Goal: Task Accomplishment & Management: Use online tool/utility

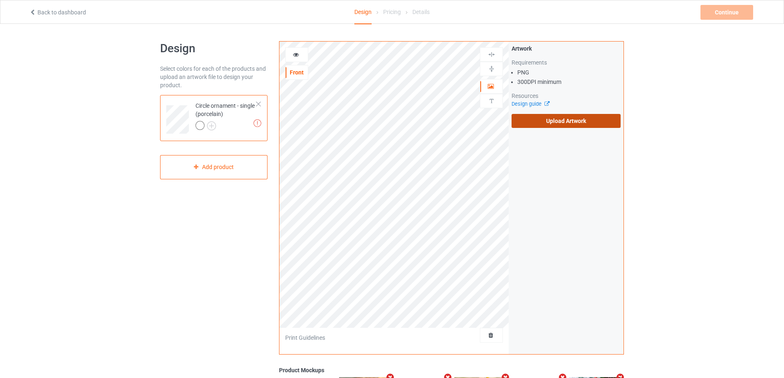
click at [586, 125] on label "Upload Artwork" at bounding box center [566, 121] width 109 height 14
click at [0, 0] on input "Upload Artwork" at bounding box center [0, 0] width 0 height 0
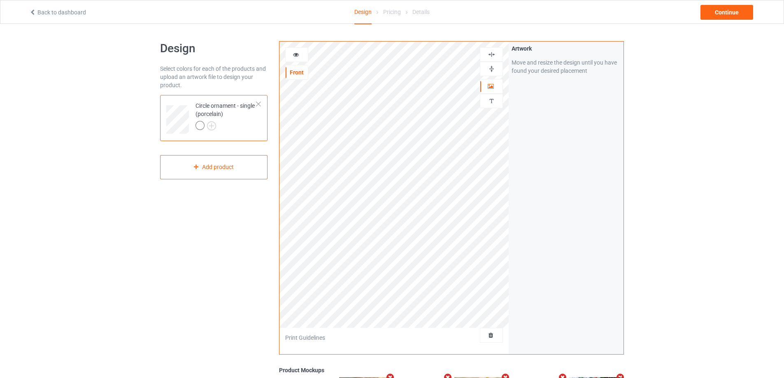
click at [493, 67] on img at bounding box center [492, 69] width 8 height 8
click at [493, 51] on img at bounding box center [492, 55] width 8 height 8
click at [487, 68] on div at bounding box center [492, 69] width 22 height 8
click at [490, 52] on img at bounding box center [492, 55] width 8 height 8
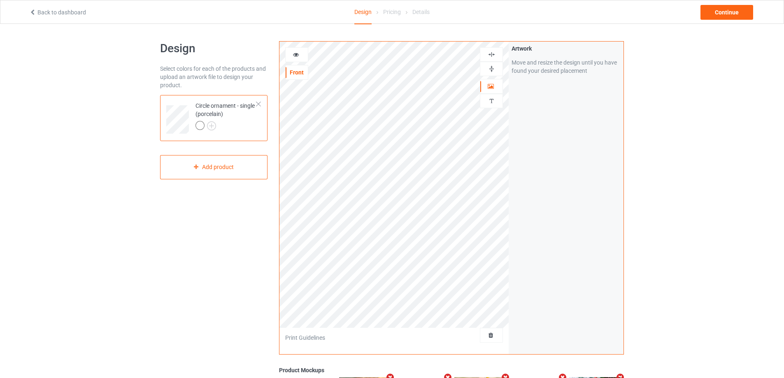
click at [294, 54] on icon at bounding box center [296, 54] width 7 height 6
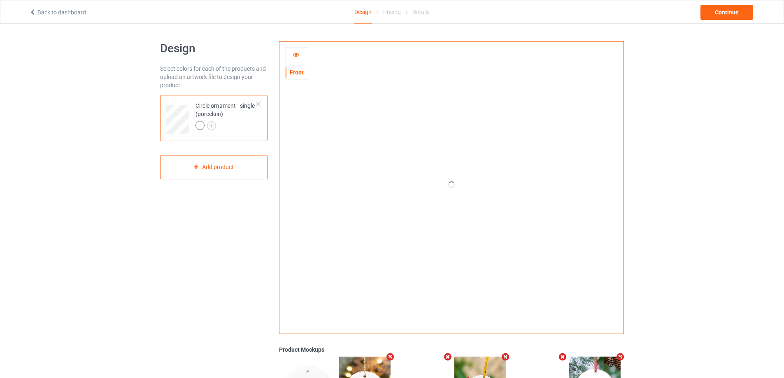
click at [294, 54] on icon at bounding box center [296, 54] width 7 height 6
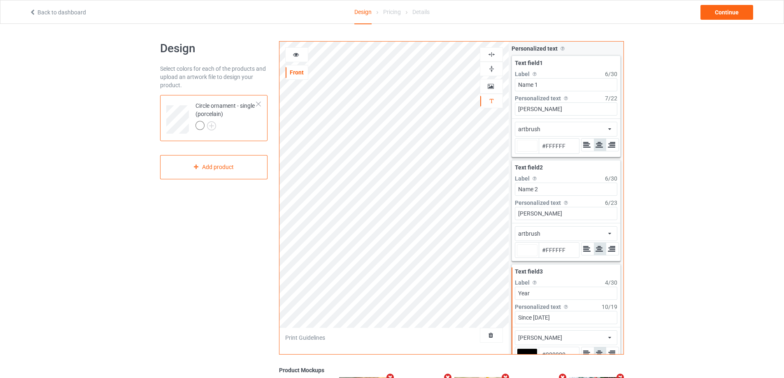
type input "#ffffff"
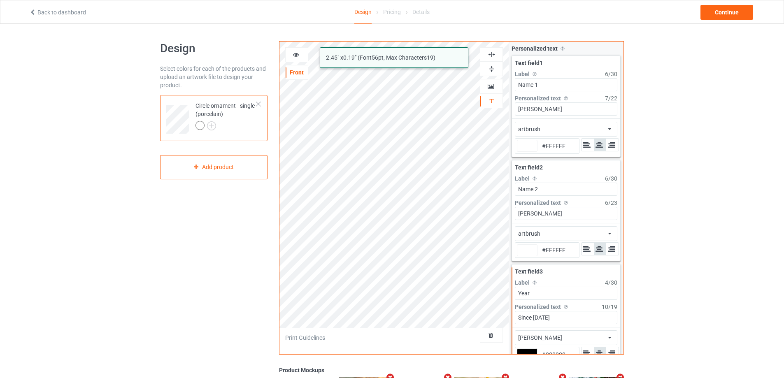
type input "#ffffff"
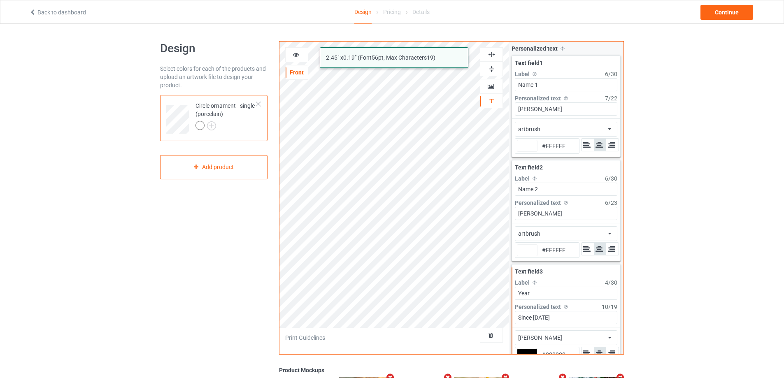
type input "#ffffff"
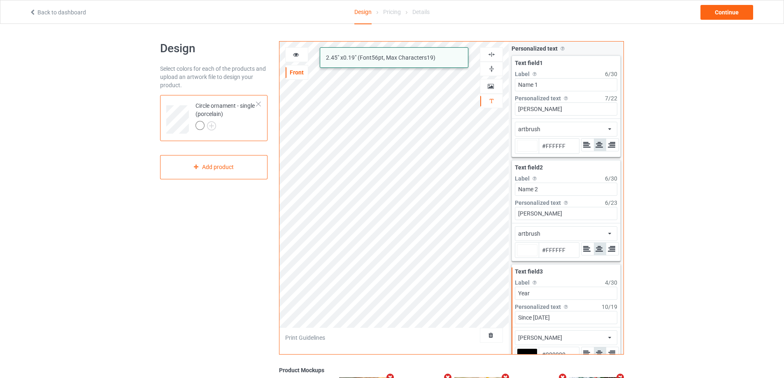
type input "#ffffff"
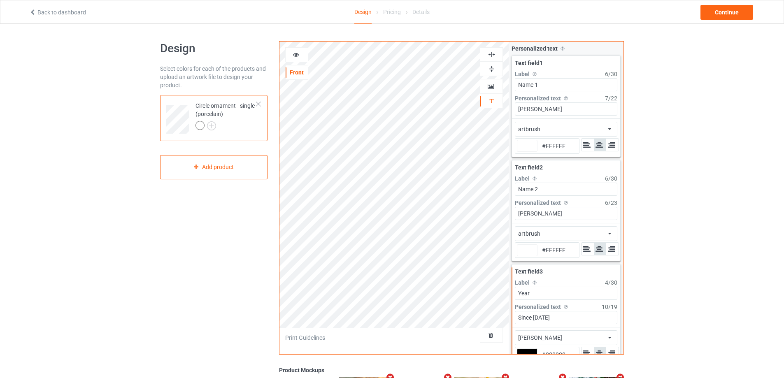
type input "#ffffff"
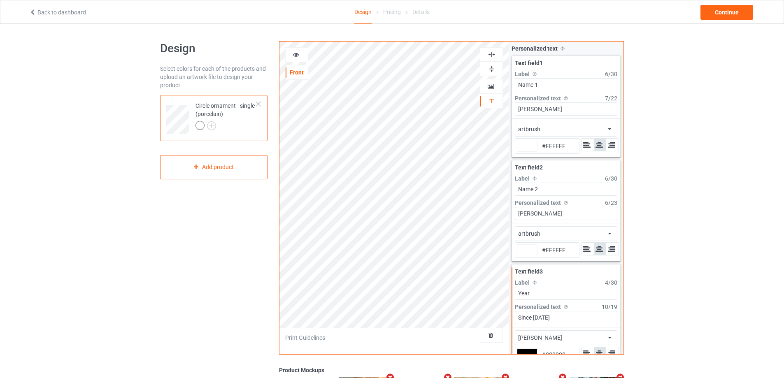
type input "#ffffff"
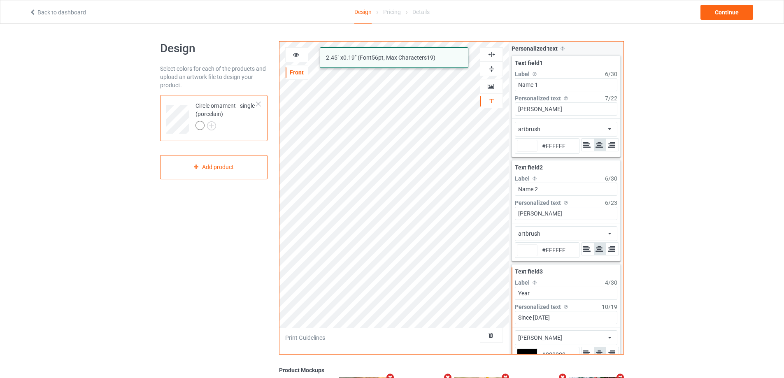
type input "#ffffff"
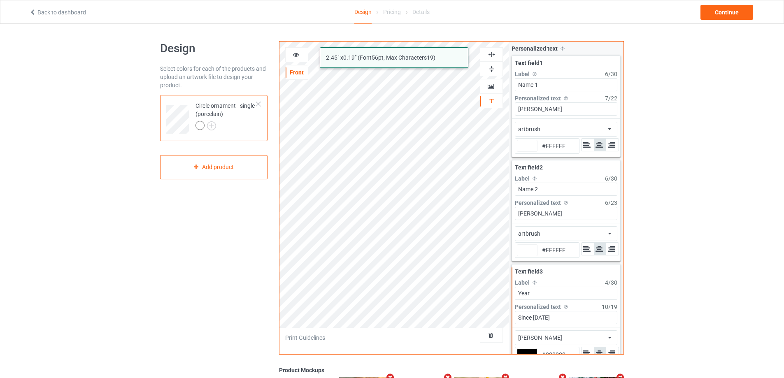
type input "#ffffff"
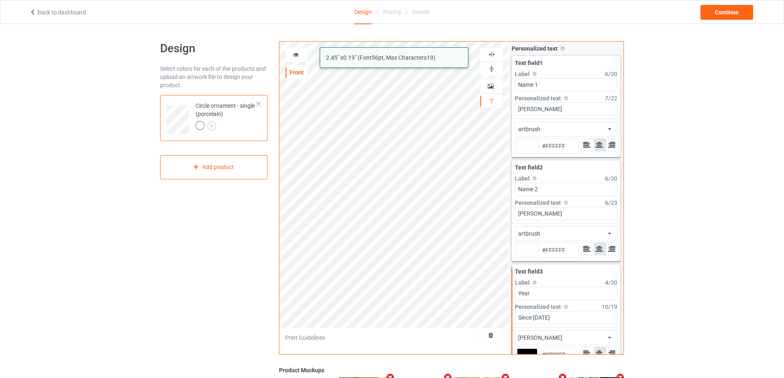
type input "#ffffff"
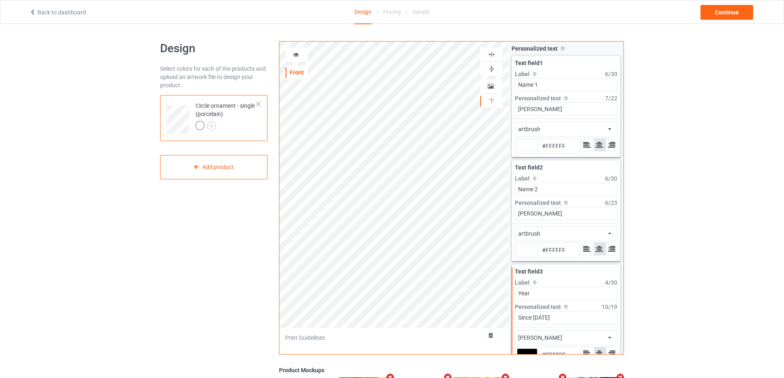
type input "#ffffff"
click at [494, 56] on img at bounding box center [492, 55] width 8 height 8
type input "#ffffff"
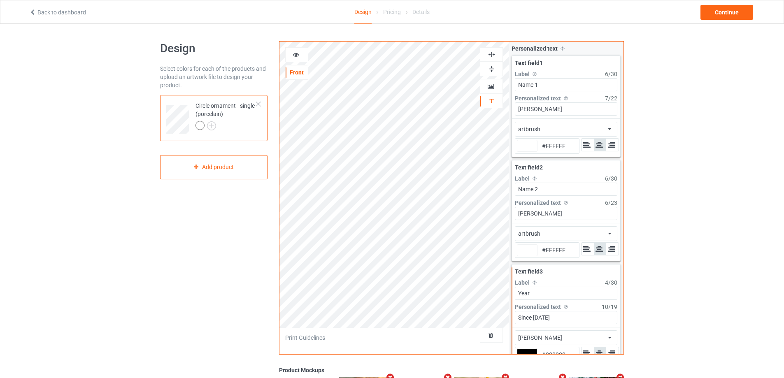
click at [494, 56] on img at bounding box center [492, 55] width 8 height 8
type input "#ffffff"
click at [296, 53] on icon at bounding box center [296, 54] width 7 height 6
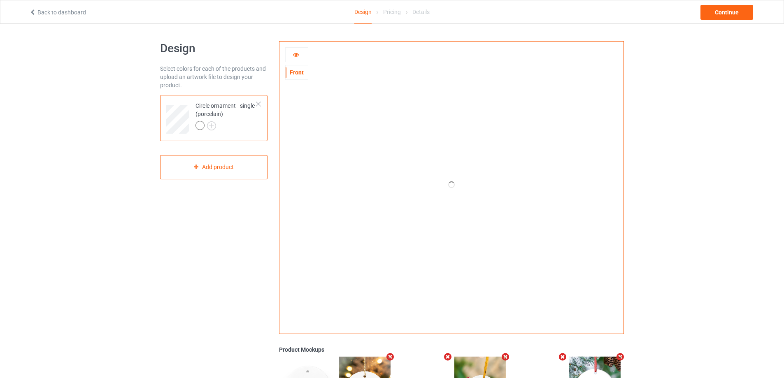
click at [298, 58] on div at bounding box center [297, 55] width 22 height 8
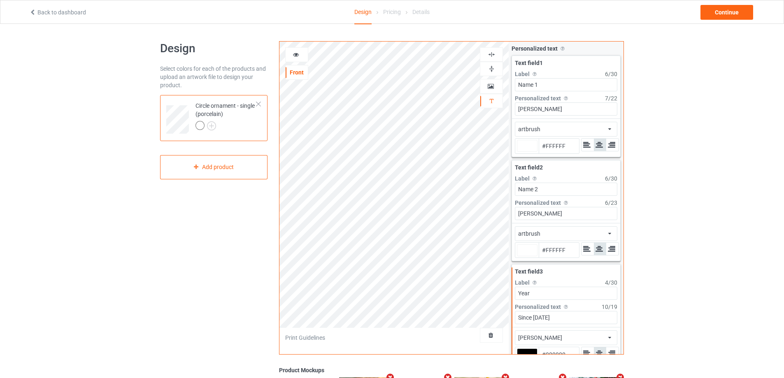
click at [296, 54] on icon at bounding box center [296, 54] width 7 height 6
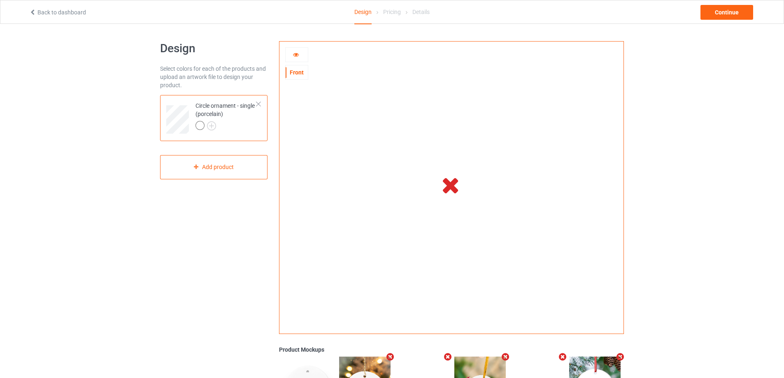
click at [296, 58] on div at bounding box center [297, 55] width 22 height 8
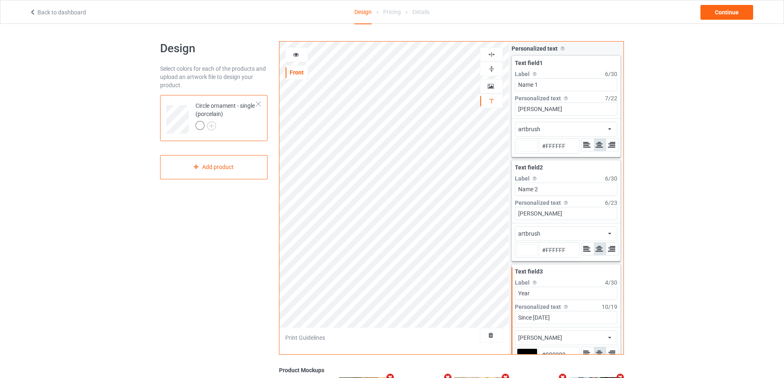
click at [294, 54] on icon at bounding box center [296, 54] width 7 height 6
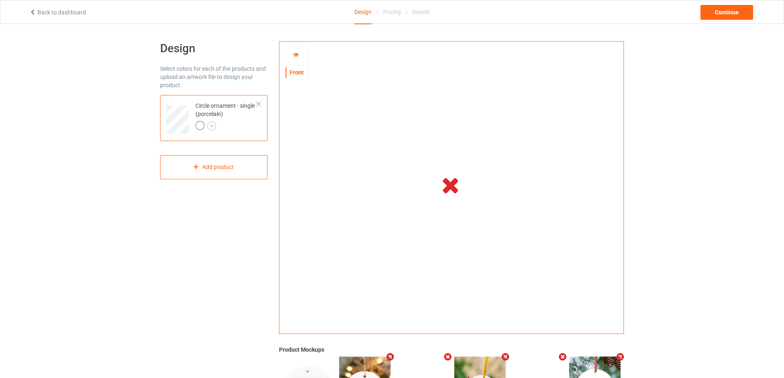
click at [298, 56] on icon at bounding box center [296, 54] width 7 height 6
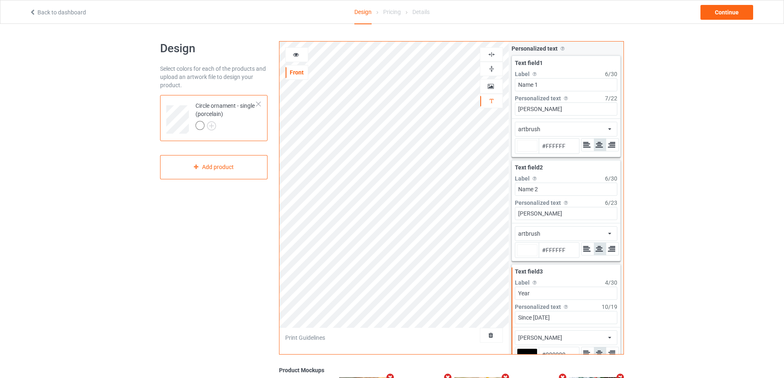
click at [297, 55] on icon at bounding box center [296, 54] width 7 height 6
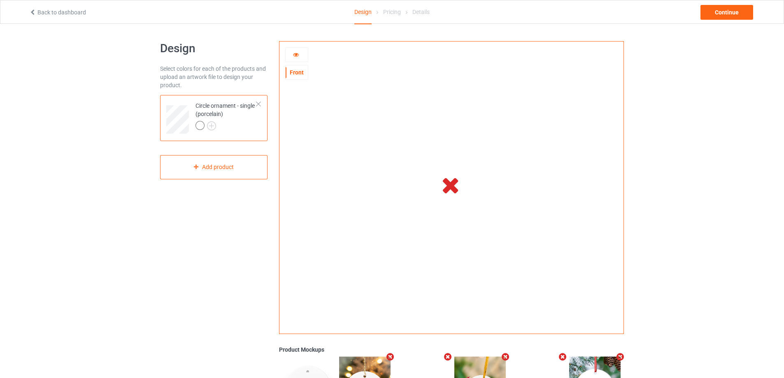
click at [295, 54] on icon at bounding box center [296, 54] width 7 height 6
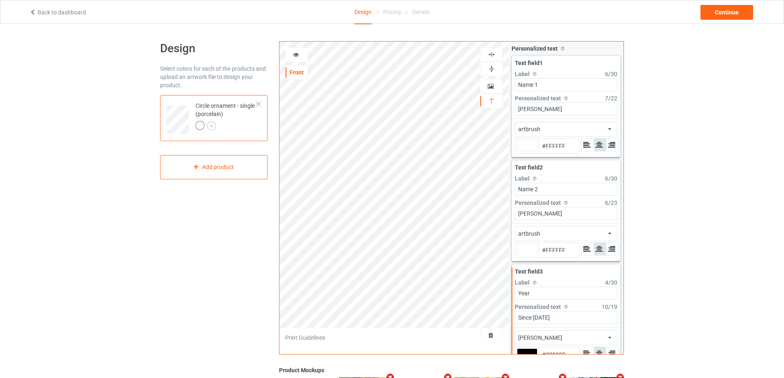
click at [295, 54] on icon at bounding box center [296, 54] width 7 height 6
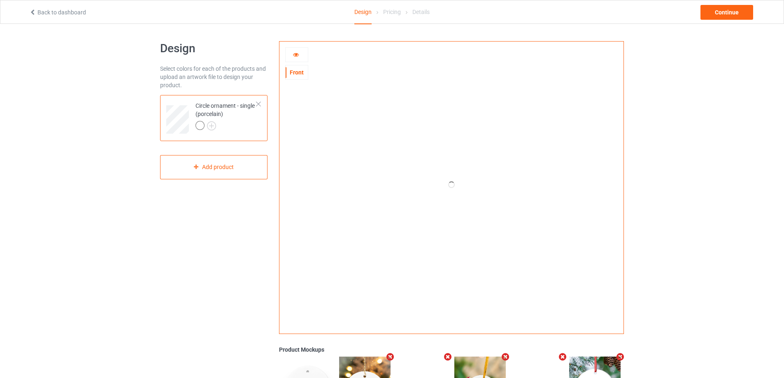
click at [294, 54] on icon at bounding box center [296, 54] width 7 height 6
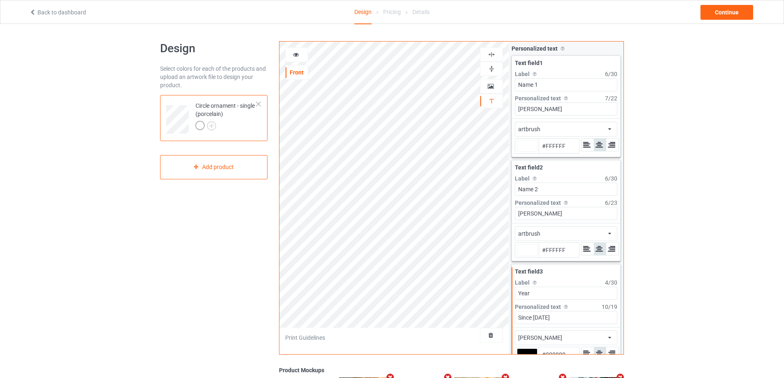
click at [294, 54] on icon at bounding box center [296, 54] width 7 height 6
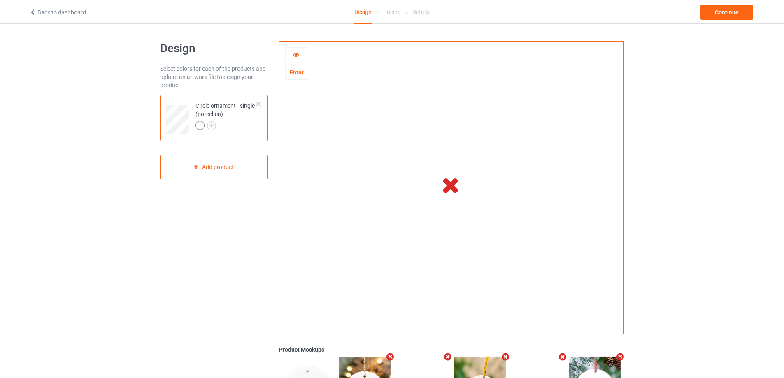
click at [294, 54] on icon at bounding box center [296, 54] width 7 height 6
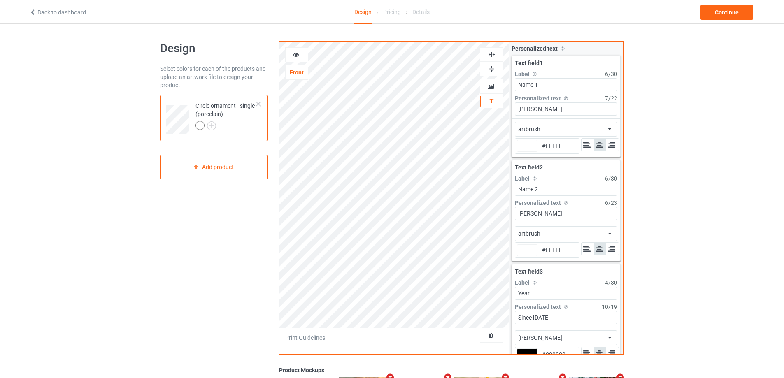
click at [294, 54] on icon at bounding box center [296, 54] width 7 height 6
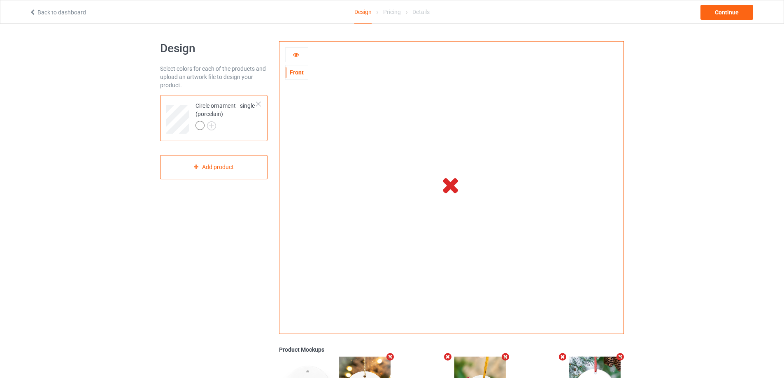
click at [300, 55] on div at bounding box center [297, 55] width 22 height 8
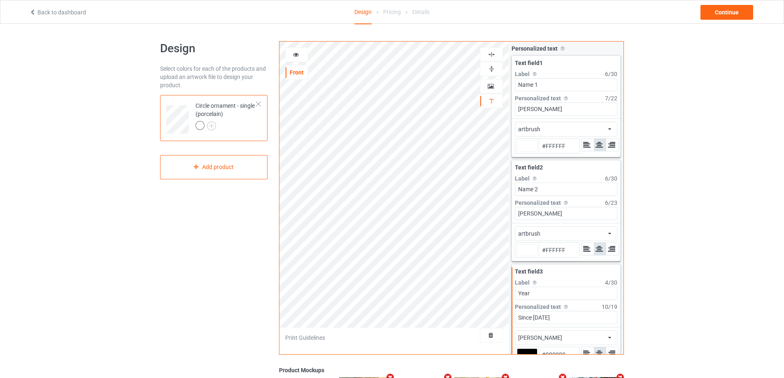
click at [300, 55] on div at bounding box center [297, 55] width 22 height 8
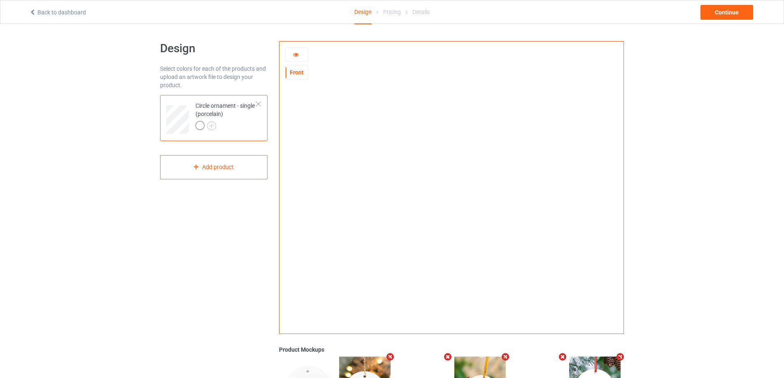
click at [298, 54] on icon at bounding box center [296, 54] width 7 height 6
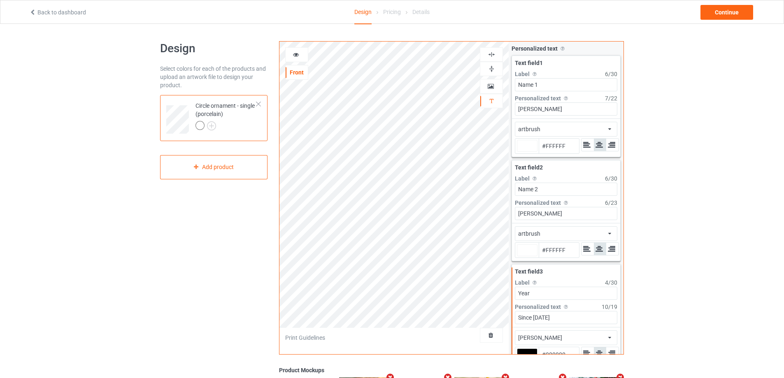
type input "#ffffff"
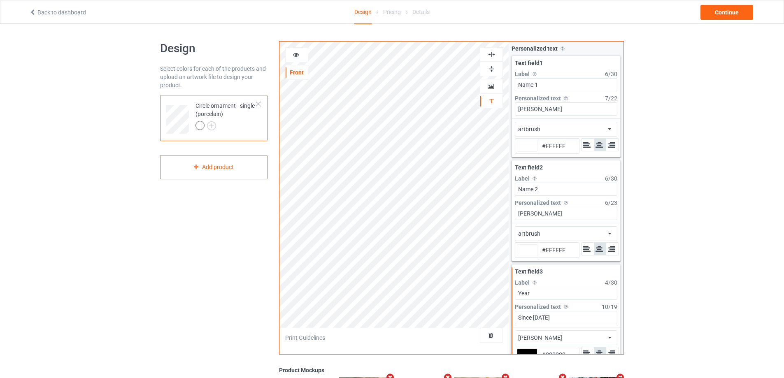
type input "#ffffff"
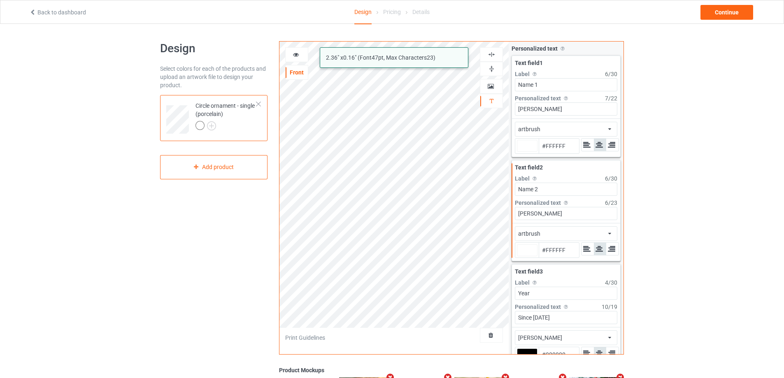
type input "#ffffff"
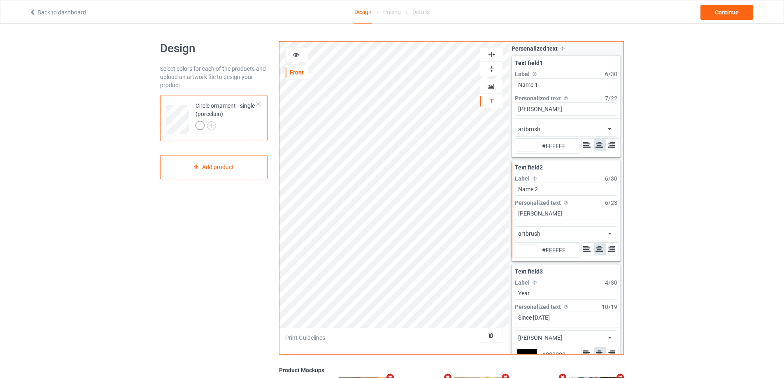
type input "#ffffff"
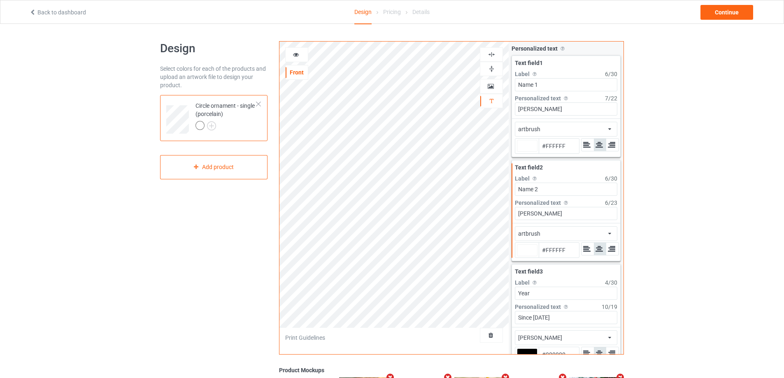
type input "#ffffff"
click at [721, 10] on div "Continue" at bounding box center [727, 12] width 53 height 15
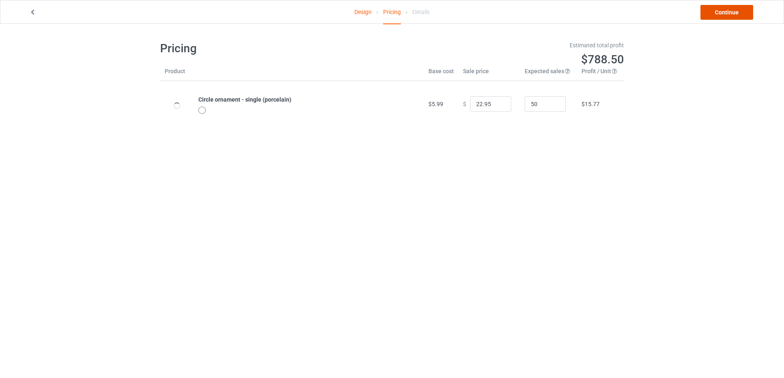
click at [728, 12] on link "Continue" at bounding box center [727, 12] width 53 height 15
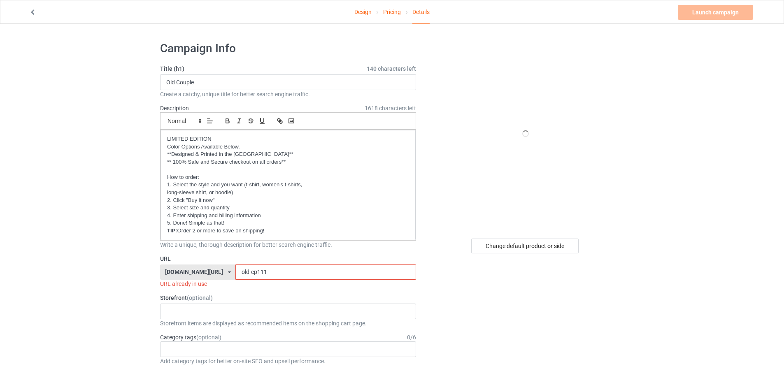
click at [268, 274] on input "old-cp111" at bounding box center [326, 273] width 180 height 16
click at [266, 273] on input "old-cp112" at bounding box center [326, 273] width 180 height 16
click at [267, 271] on input "old-cp113" at bounding box center [326, 273] width 180 height 16
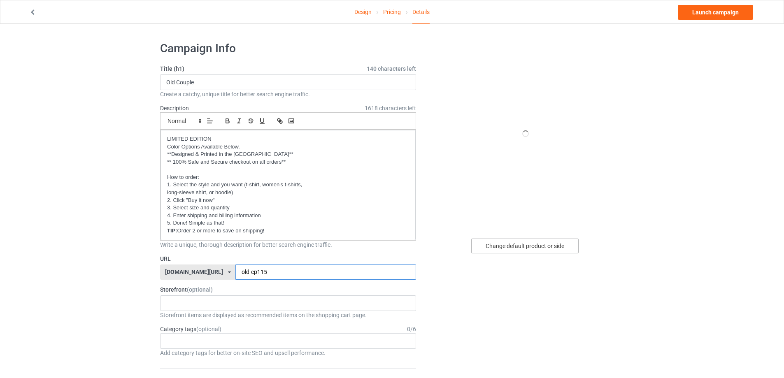
type input "old-cp115"
click at [517, 248] on div "Change default product or side" at bounding box center [524, 246] width 107 height 15
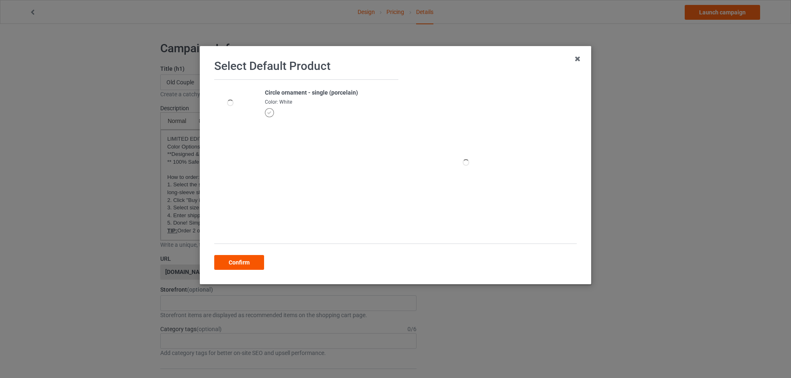
click at [232, 266] on div "Confirm" at bounding box center [239, 262] width 50 height 15
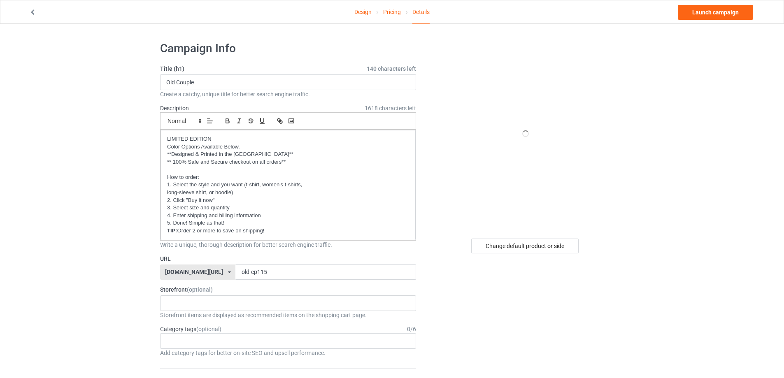
click at [700, 15] on link "Launch campaign" at bounding box center [715, 12] width 75 height 15
